Goal: Information Seeking & Learning: Check status

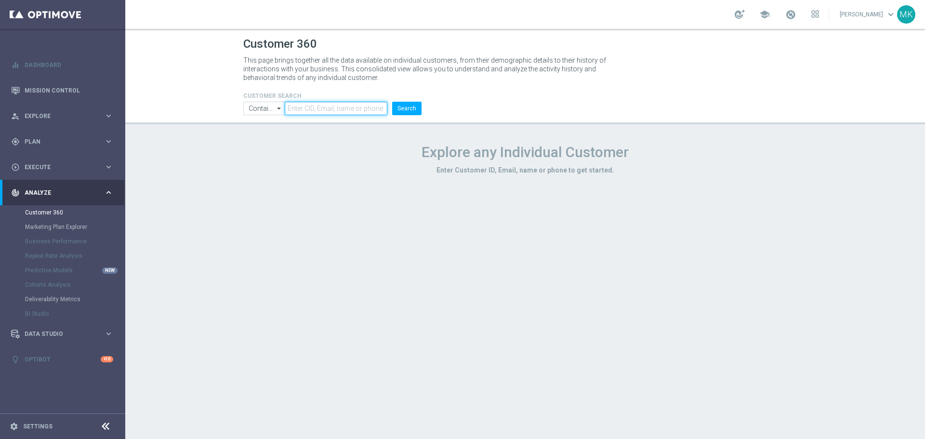
click at [337, 106] on input "text" at bounding box center [336, 108] width 103 height 13
paste input "1604477"
type input "1604477"
click at [419, 113] on button "Search" at bounding box center [406, 108] width 29 height 13
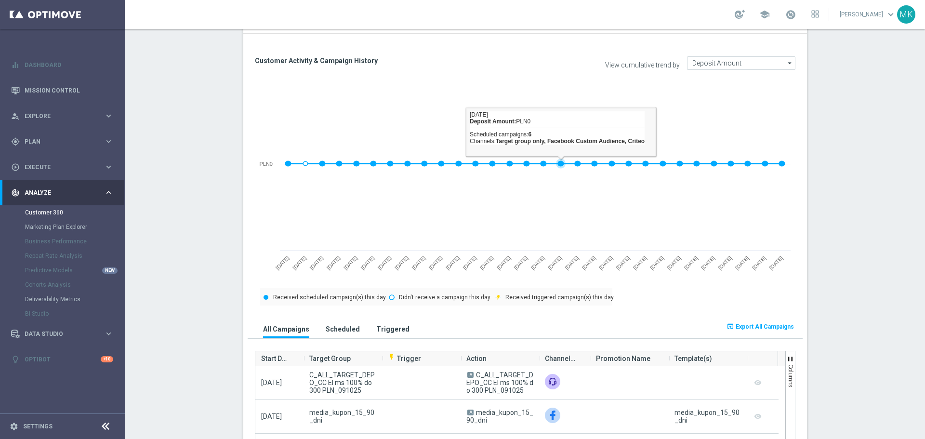
scroll to position [433, 0]
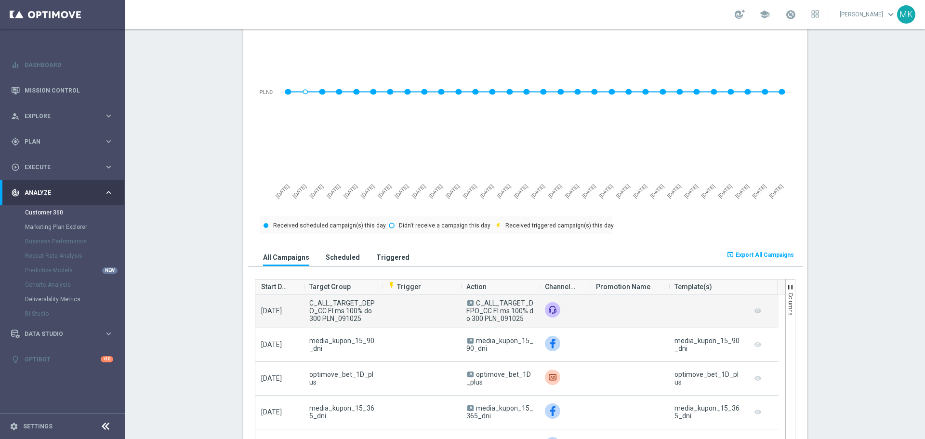
drag, startPoint x: 526, startPoint y: 319, endPoint x: 473, endPoint y: 305, distance: 54.8
click at [473, 305] on span "A C_ALL_TARGET_DEPO_CC El ms 100% do 300 PLN_091025" at bounding box center [499, 310] width 67 height 23
copy span "C_ALL_TARGET_DEPO_CC El ms 100% do 300 PLN_091025"
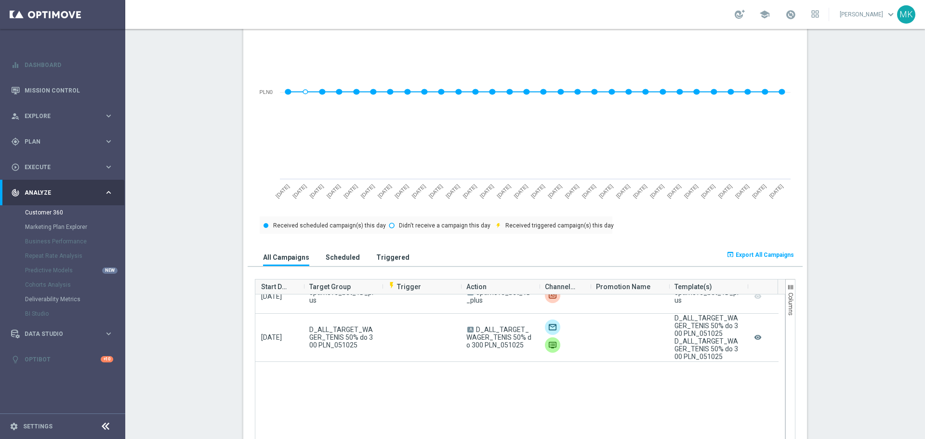
scroll to position [0, 0]
